Goal: Navigation & Orientation: Understand site structure

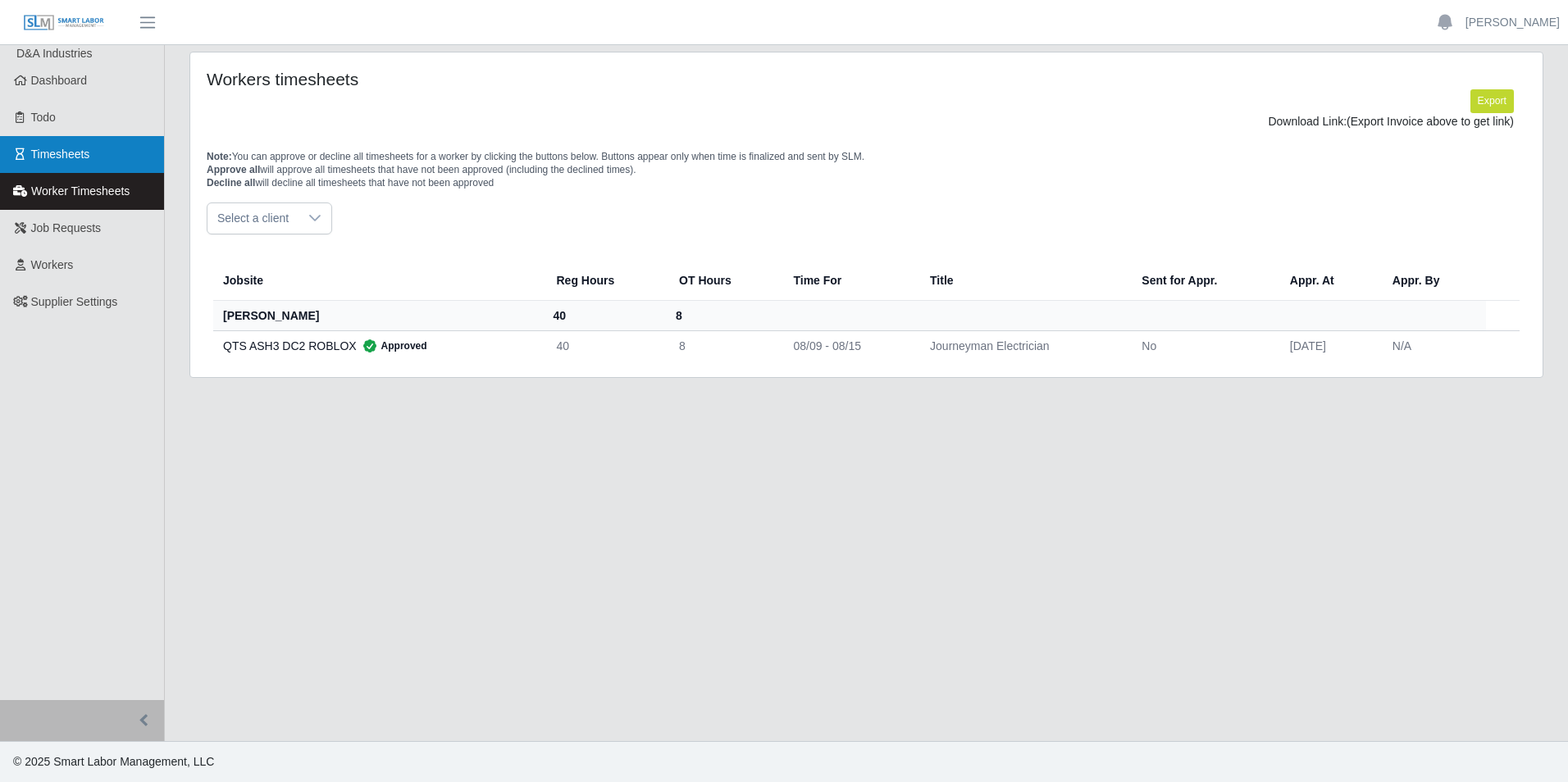
click at [114, 166] on link "Timesheets" at bounding box center [82, 154] width 164 height 37
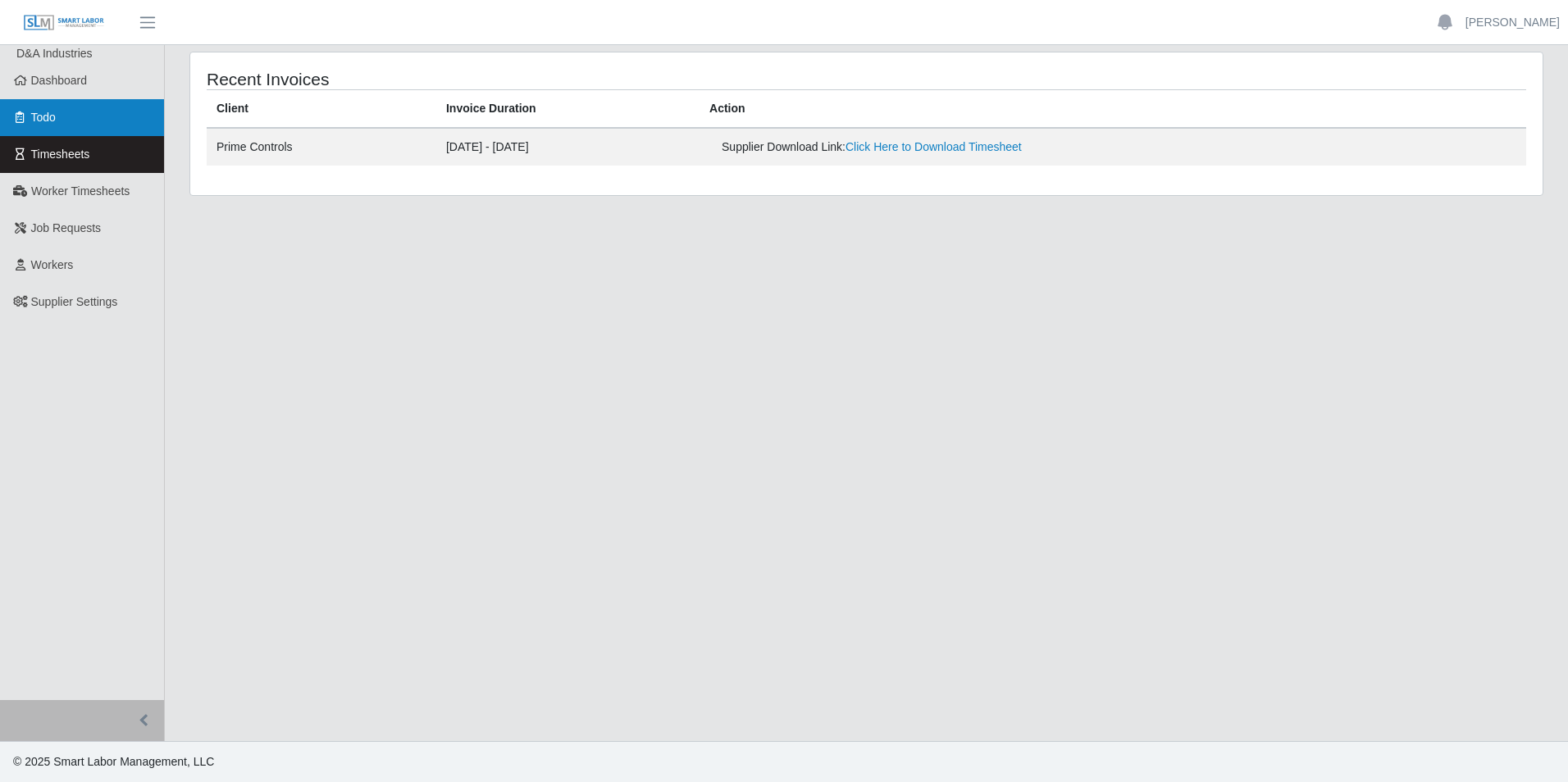
click at [61, 113] on link "Todo" at bounding box center [82, 117] width 164 height 37
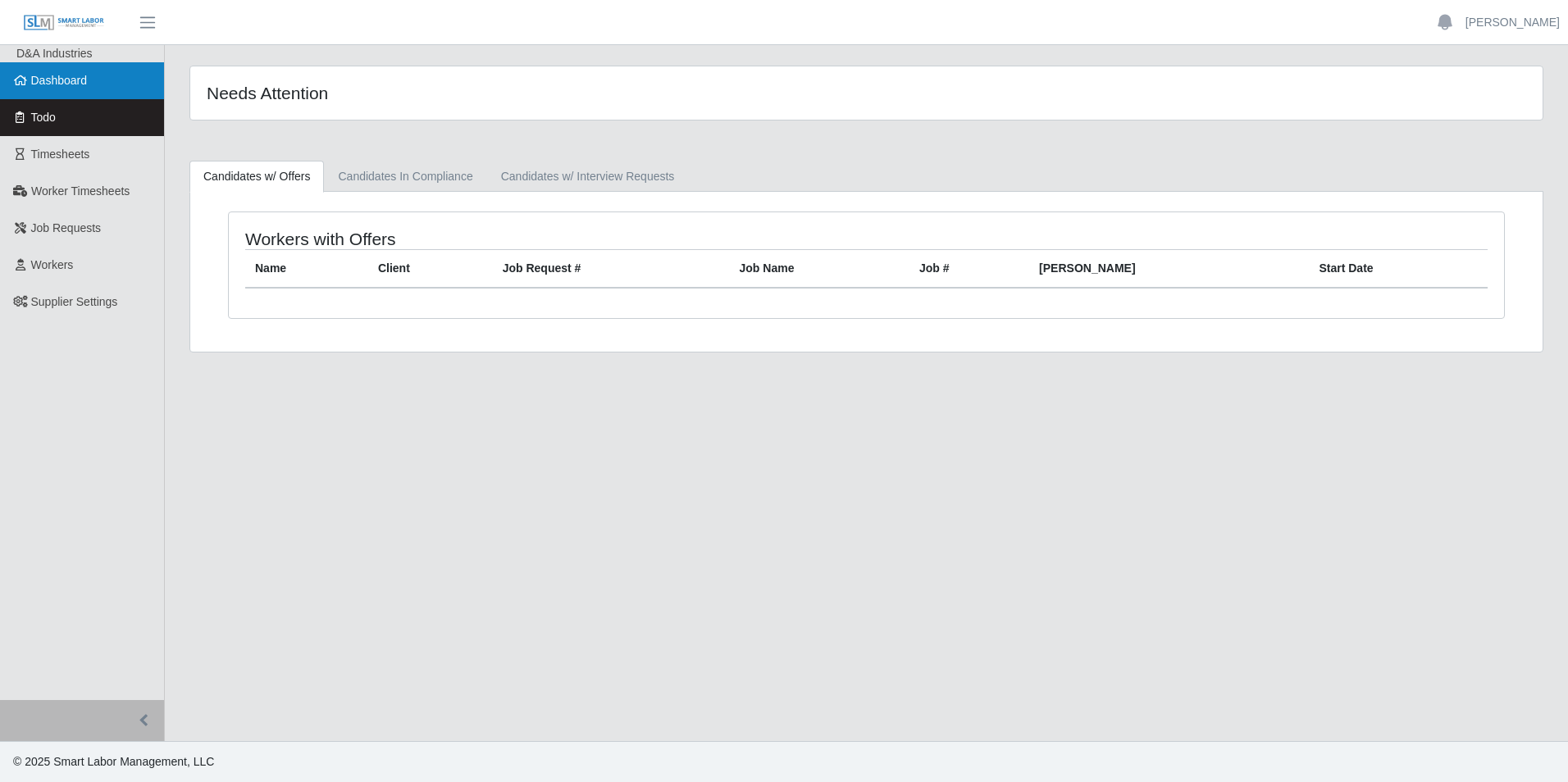
click at [58, 77] on span "Dashboard" at bounding box center [59, 80] width 56 height 13
